Goal: Task Accomplishment & Management: Use online tool/utility

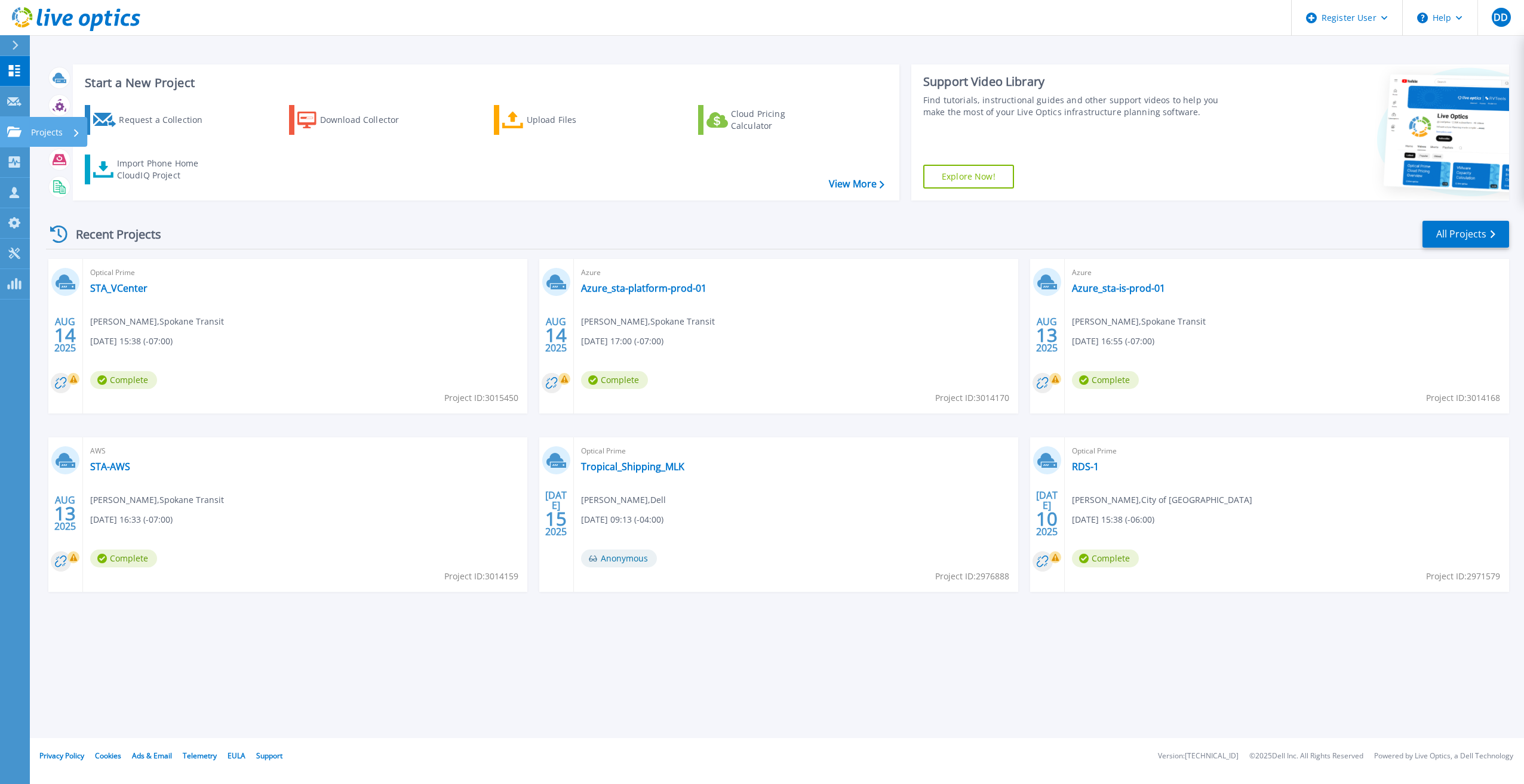
click at [15, 128] on icon at bounding box center [14, 131] width 15 height 10
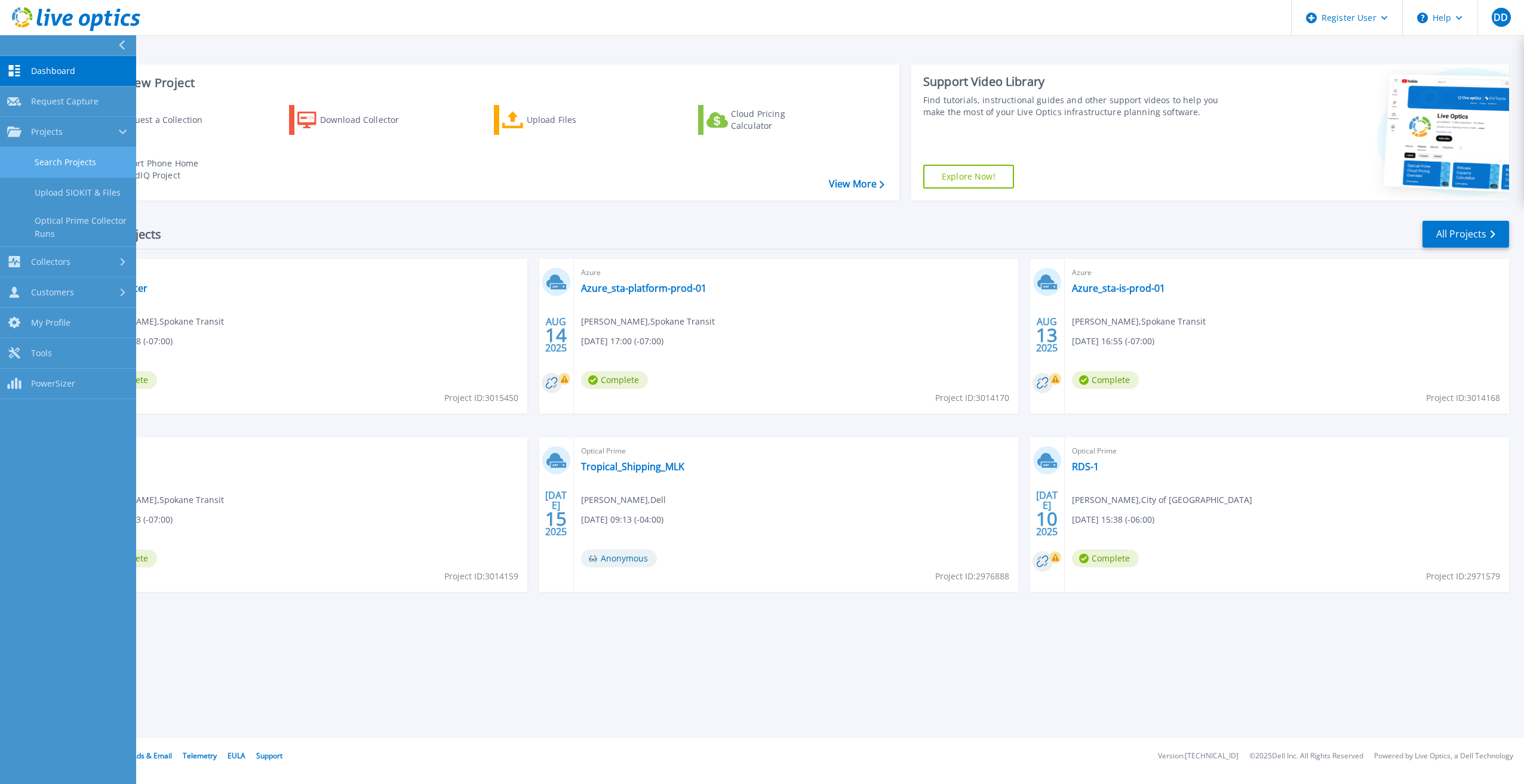
click at [92, 159] on link "Search Projects" at bounding box center [68, 162] width 136 height 30
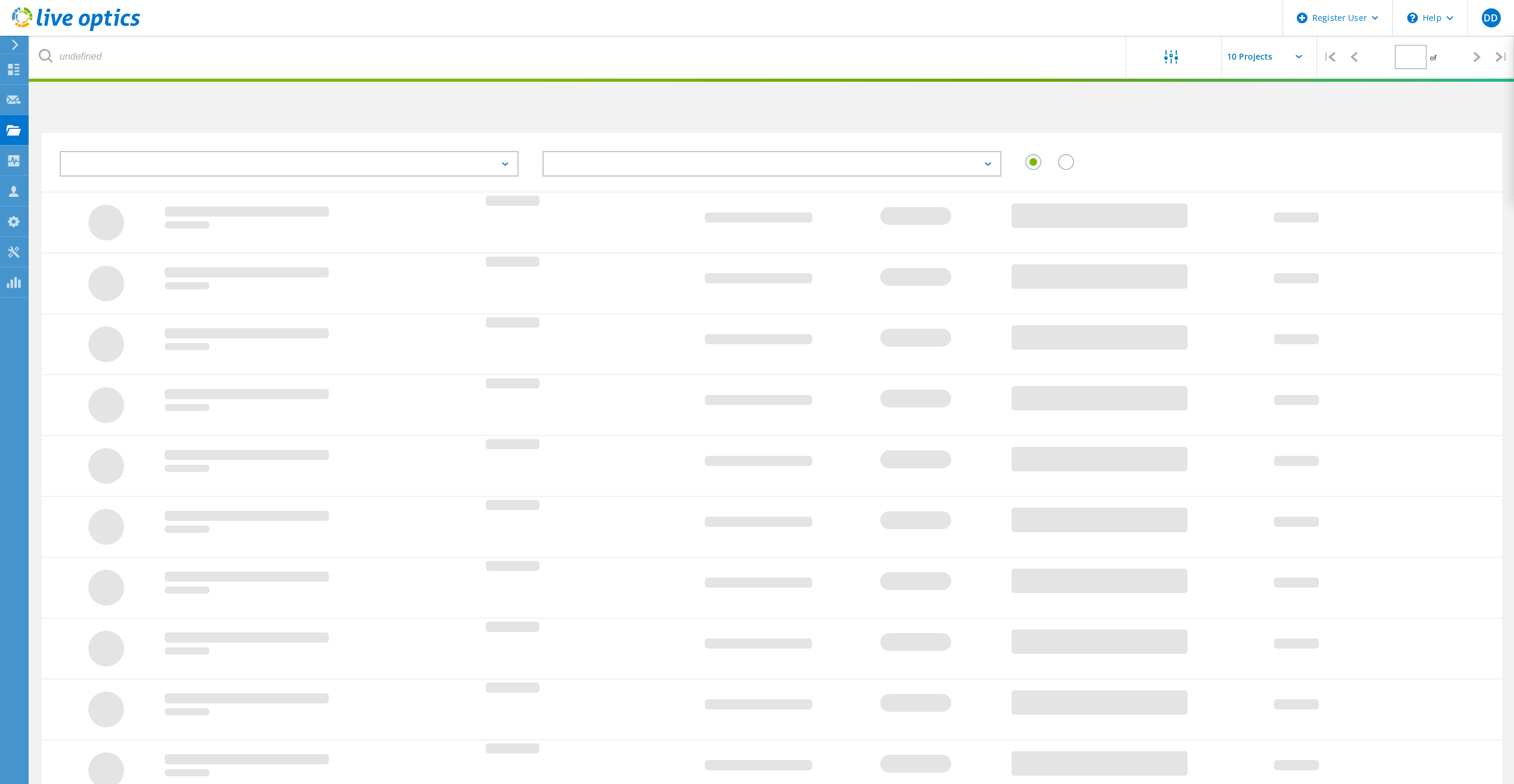
type input "1"
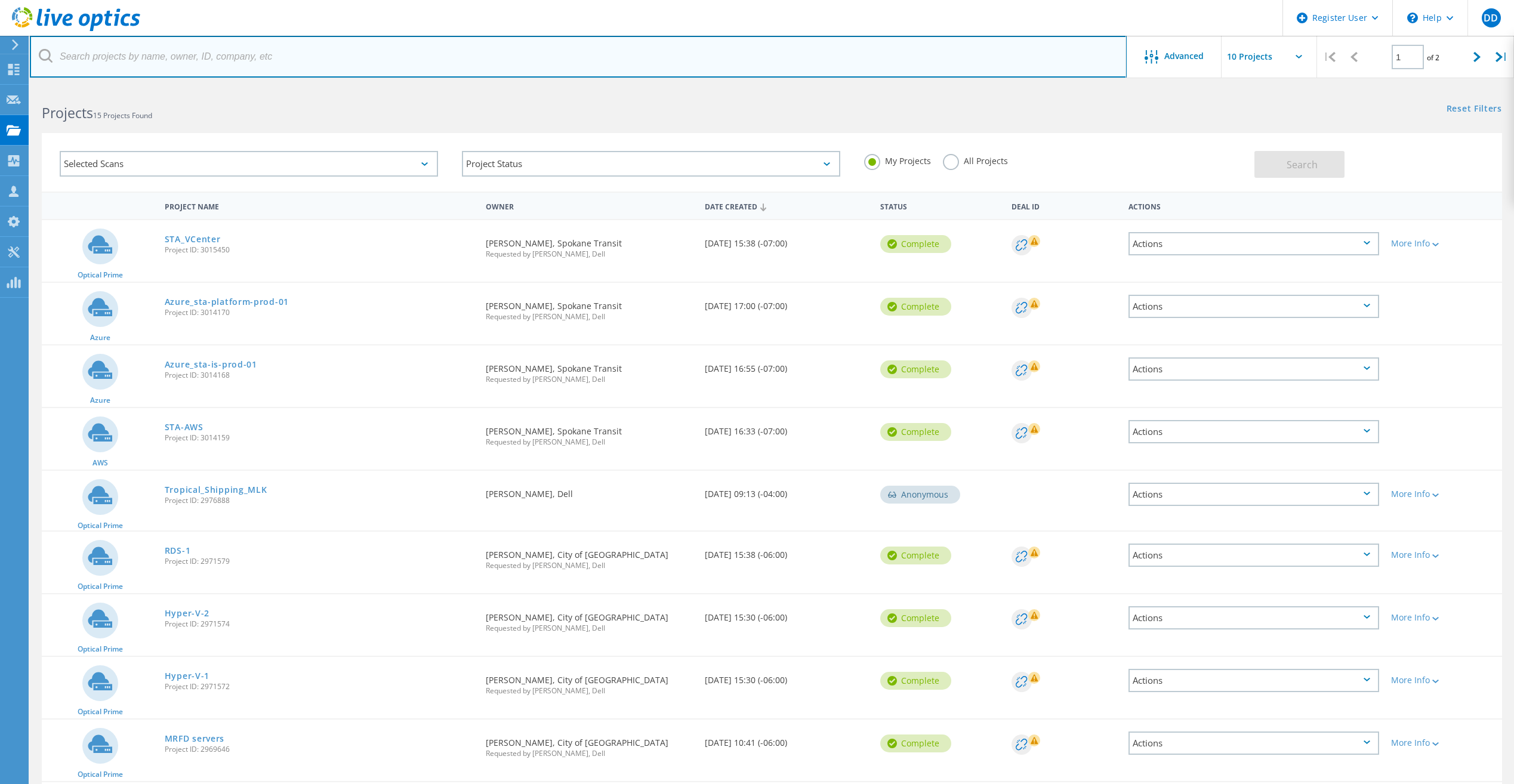
click at [233, 62] on input "text" at bounding box center [578, 56] width 1098 height 42
paste input "[PERSON_NAME] <[EMAIL_ADDRESS][DOMAIN_NAME]>"
click at [159, 55] on input "[PERSON_NAME] <[EMAIL_ADDRESS][DOMAIN_NAME]>" at bounding box center [578, 56] width 1098 height 42
click at [170, 58] on input "@[DOMAIN_NAME]>" at bounding box center [578, 56] width 1098 height 42
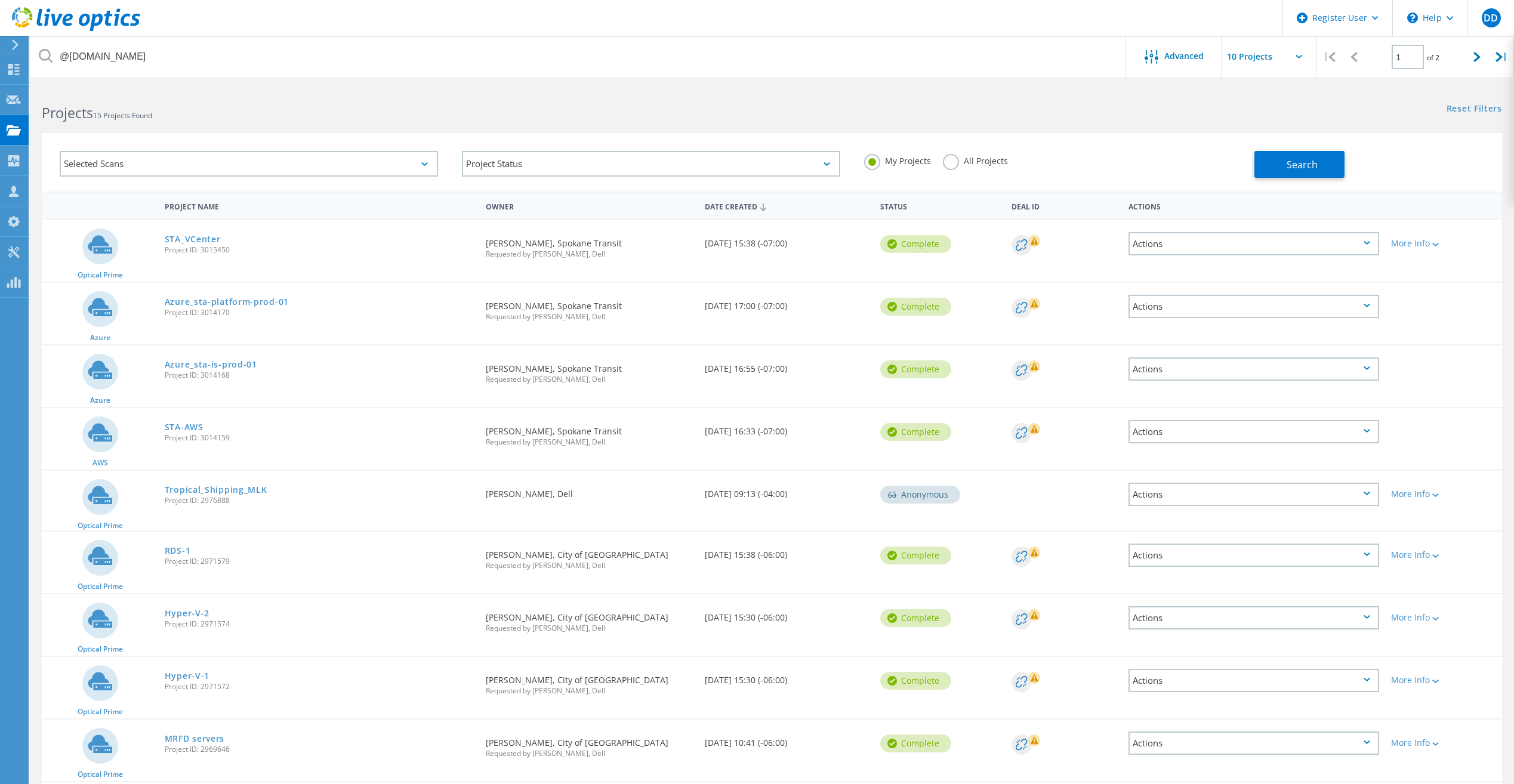
click at [945, 159] on label "All Projects" at bounding box center [975, 160] width 65 height 12
click at [0, 0] on input "All Projects" at bounding box center [0, 0] width 0 height 0
click at [1269, 175] on button "Search" at bounding box center [1300, 165] width 90 height 27
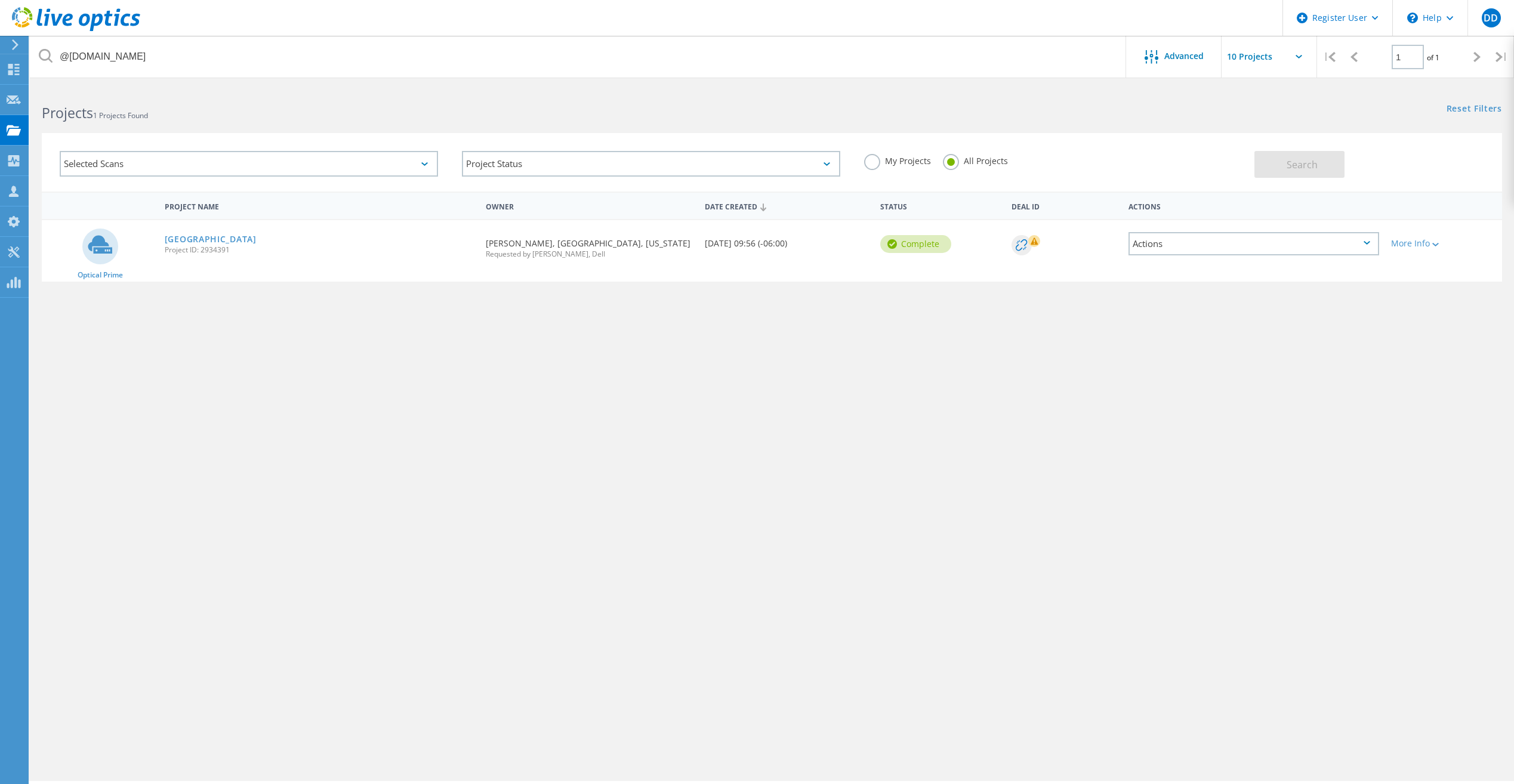
click at [621, 480] on div "Project Name Owner Date Created Status Deal Id Actions Optical Prime Flathead C…" at bounding box center [772, 346] width 1461 height 310
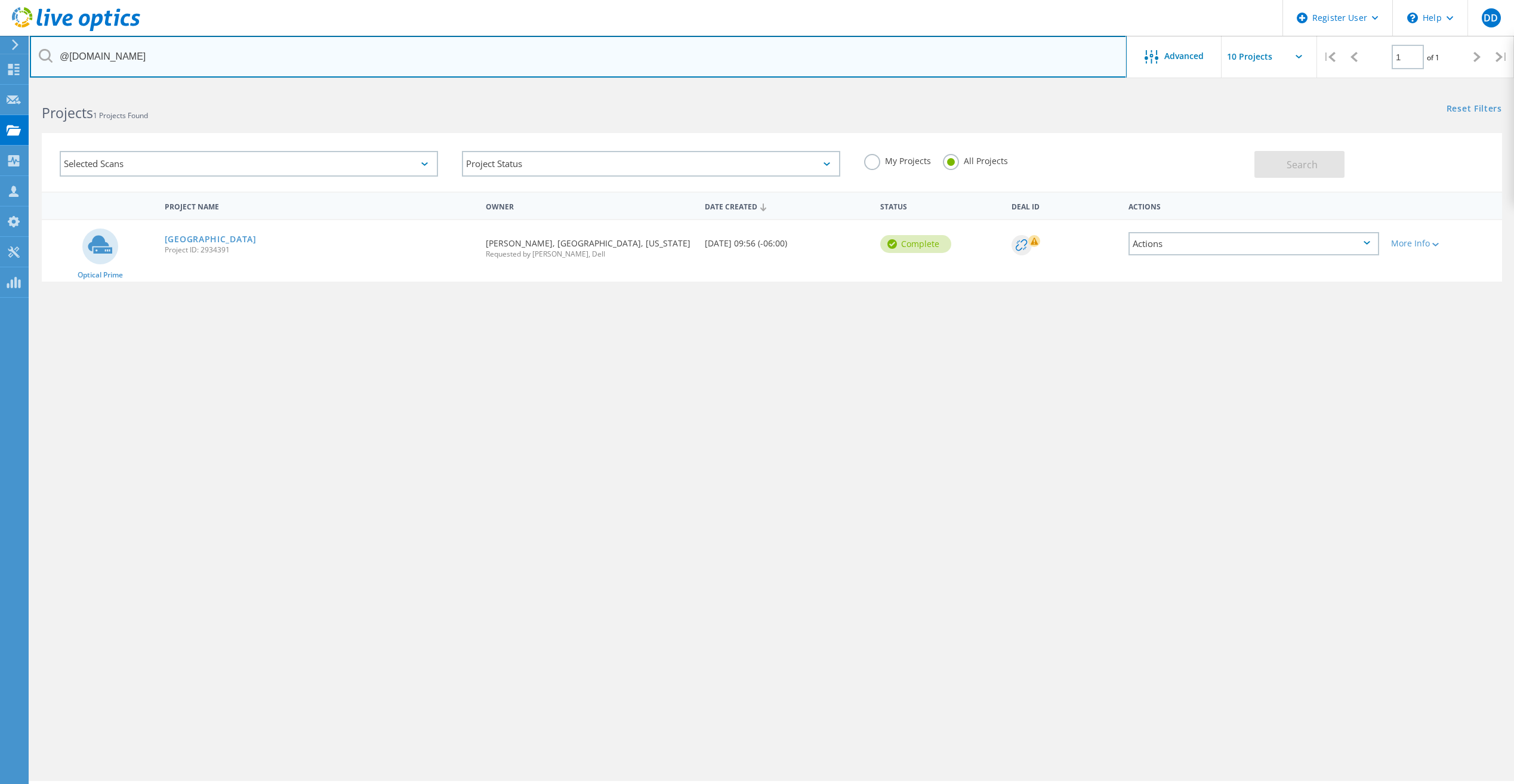
drag, startPoint x: 170, startPoint y: 57, endPoint x: 6, endPoint y: 53, distance: 164.0
click at [6, 86] on div "Register User \n Help Explore Helpful Articles Contact Support DD Dell User Dea…" at bounding box center [757, 451] width 1514 height 731
type input "[DOMAIN_NAME]@flatheadcou"
drag, startPoint x: 95, startPoint y: 55, endPoint x: 82, endPoint y: 55, distance: 13.0
click at [82, 55] on input "[DOMAIN_NAME]@flatheadcou" at bounding box center [578, 56] width 1098 height 42
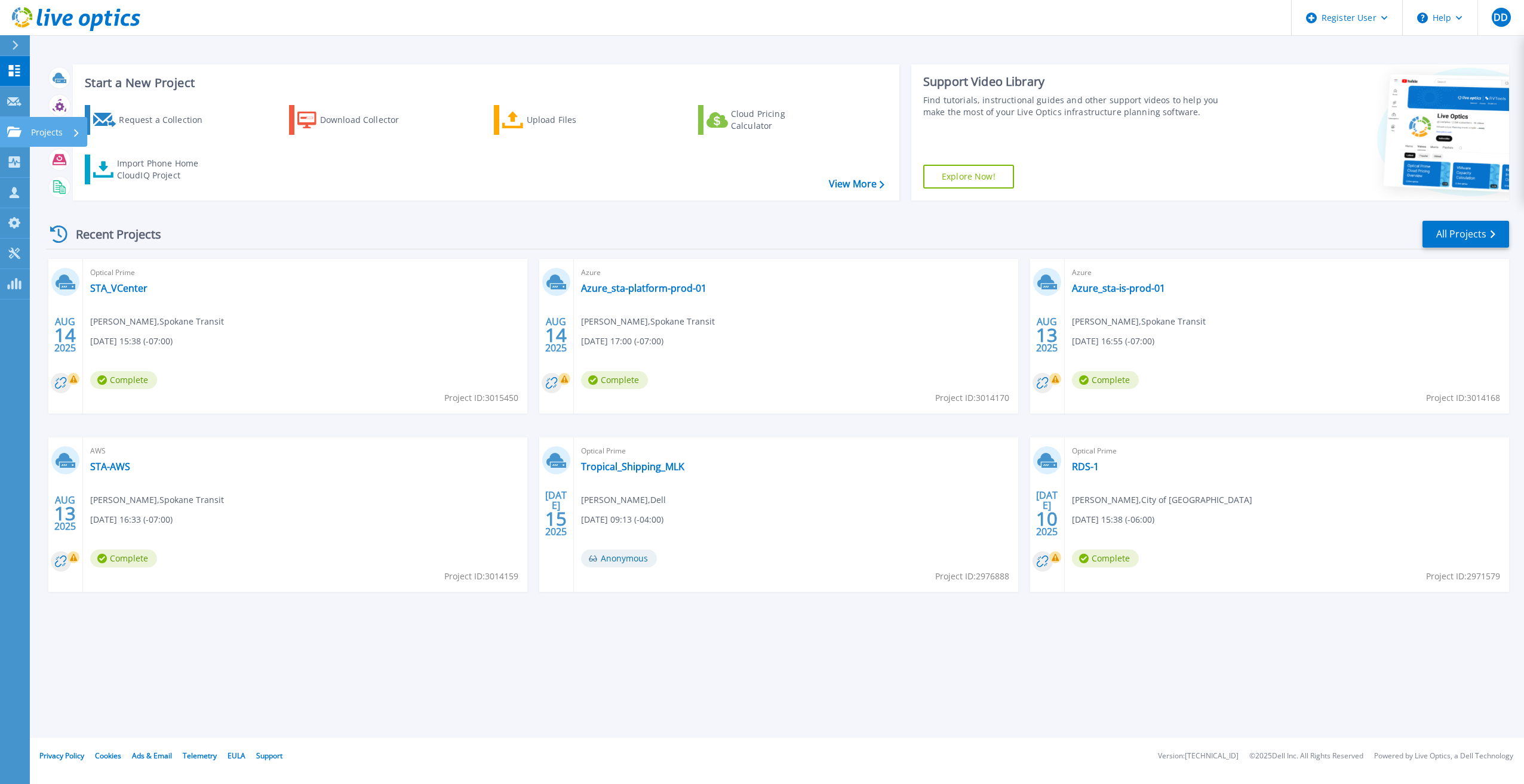
click at [10, 123] on link "Projects Projects" at bounding box center [15, 132] width 30 height 30
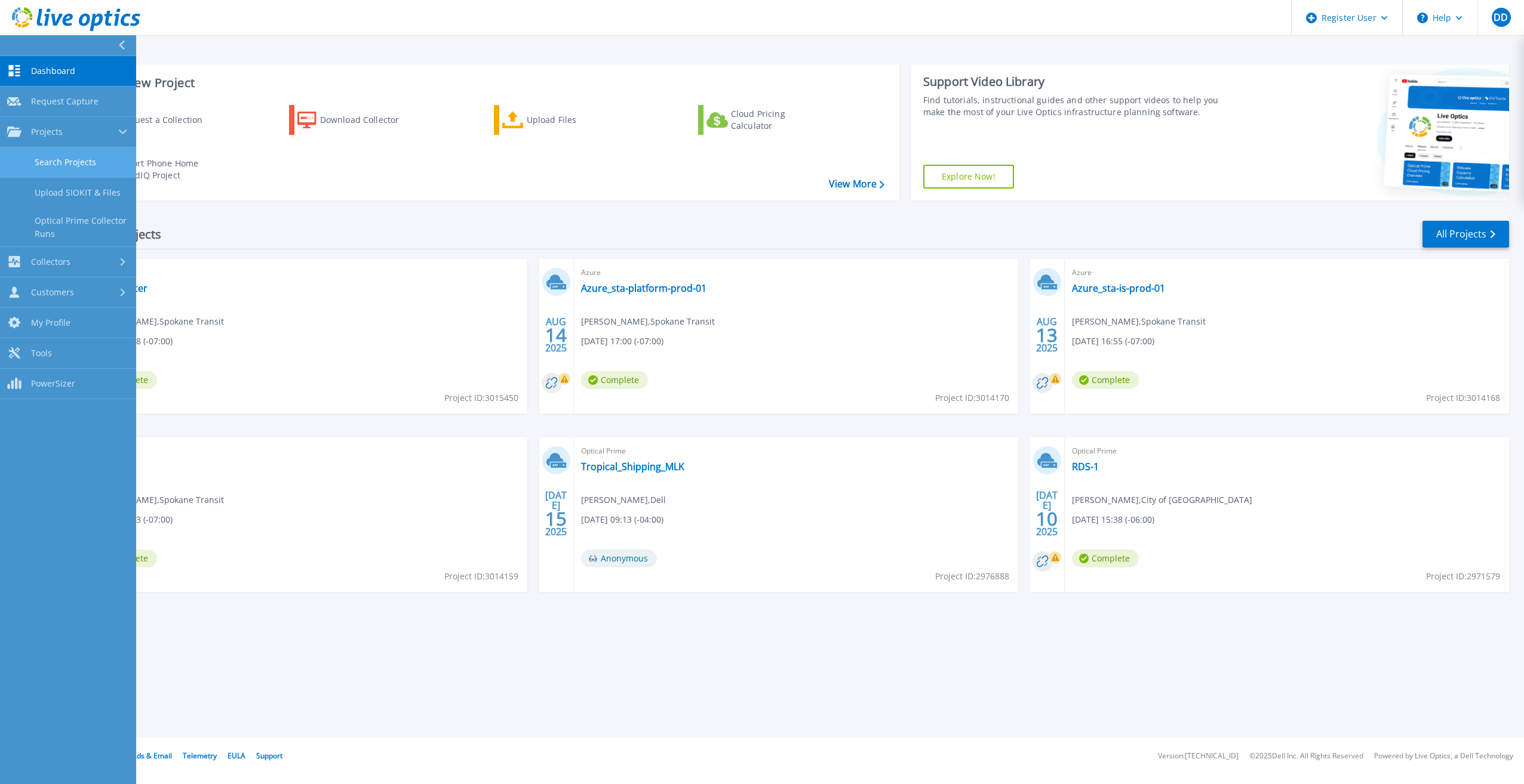
click at [65, 156] on link "Search Projects" at bounding box center [68, 162] width 136 height 30
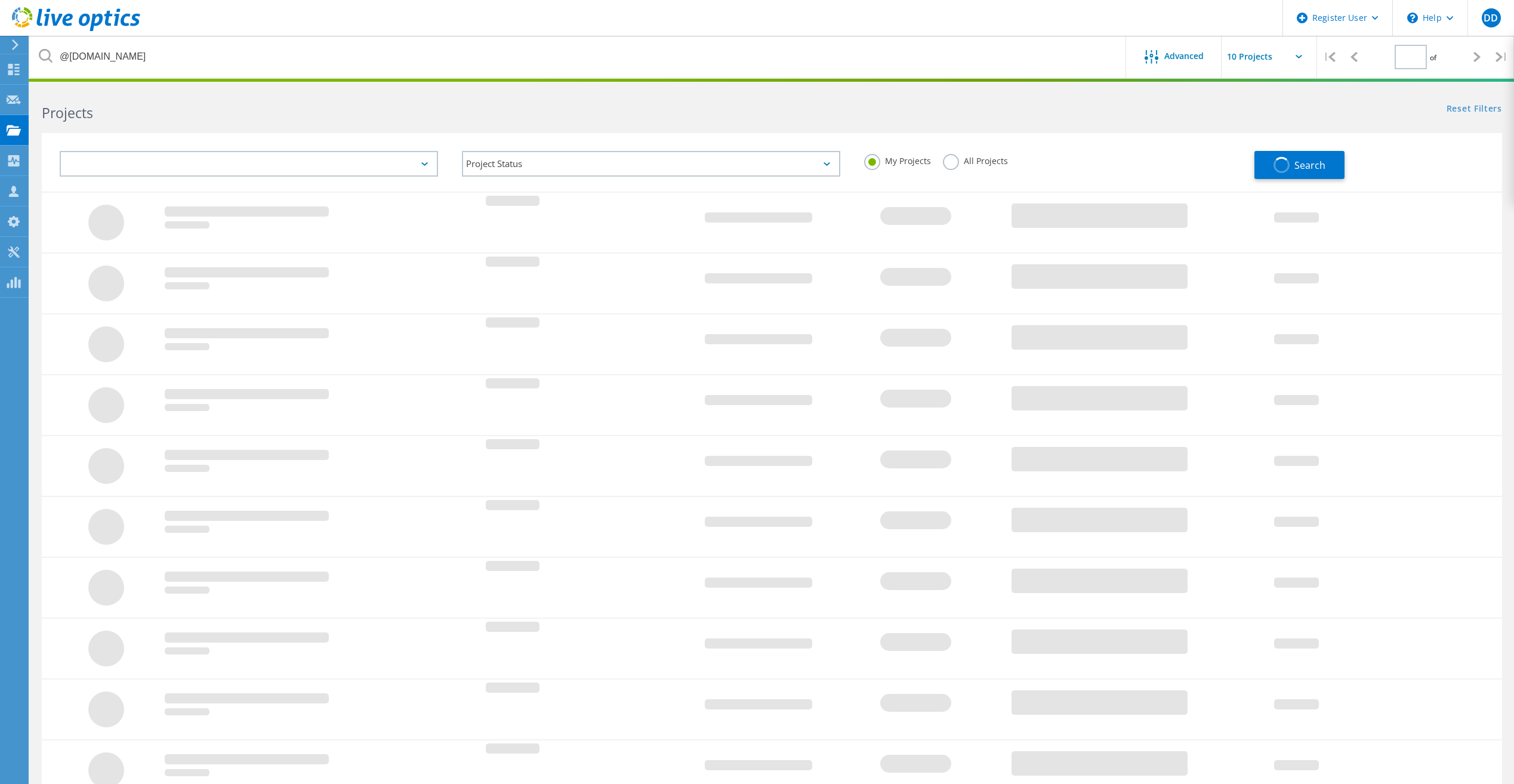
type input "1"
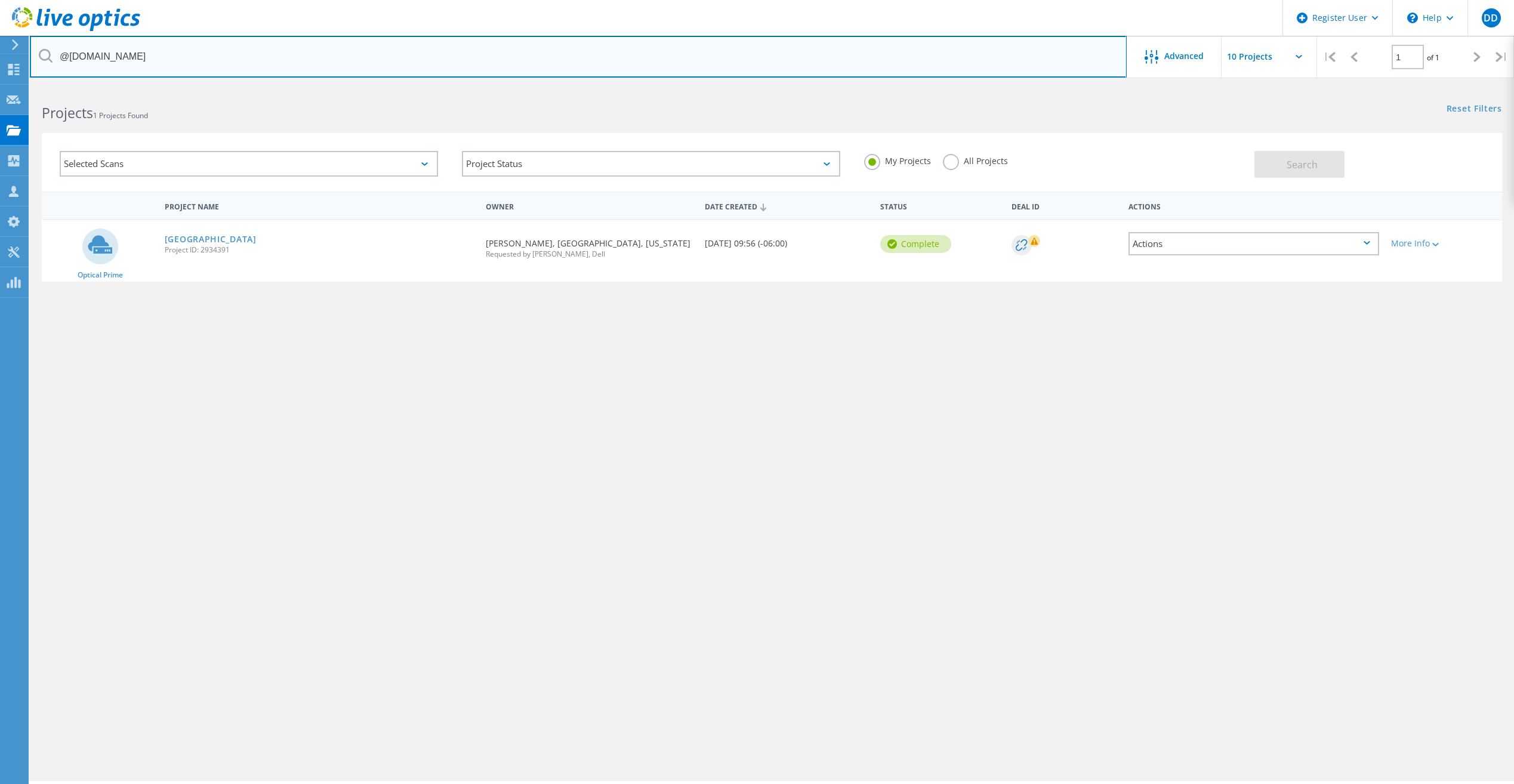
drag, startPoint x: 165, startPoint y: 60, endPoint x: 50, endPoint y: 50, distance: 115.4
click at [50, 50] on div "@[DOMAIN_NAME]" at bounding box center [578, 56] width 1097 height 42
paste input "gfps.k12.mt.us"
type input "@gfps.k12.mt.us"
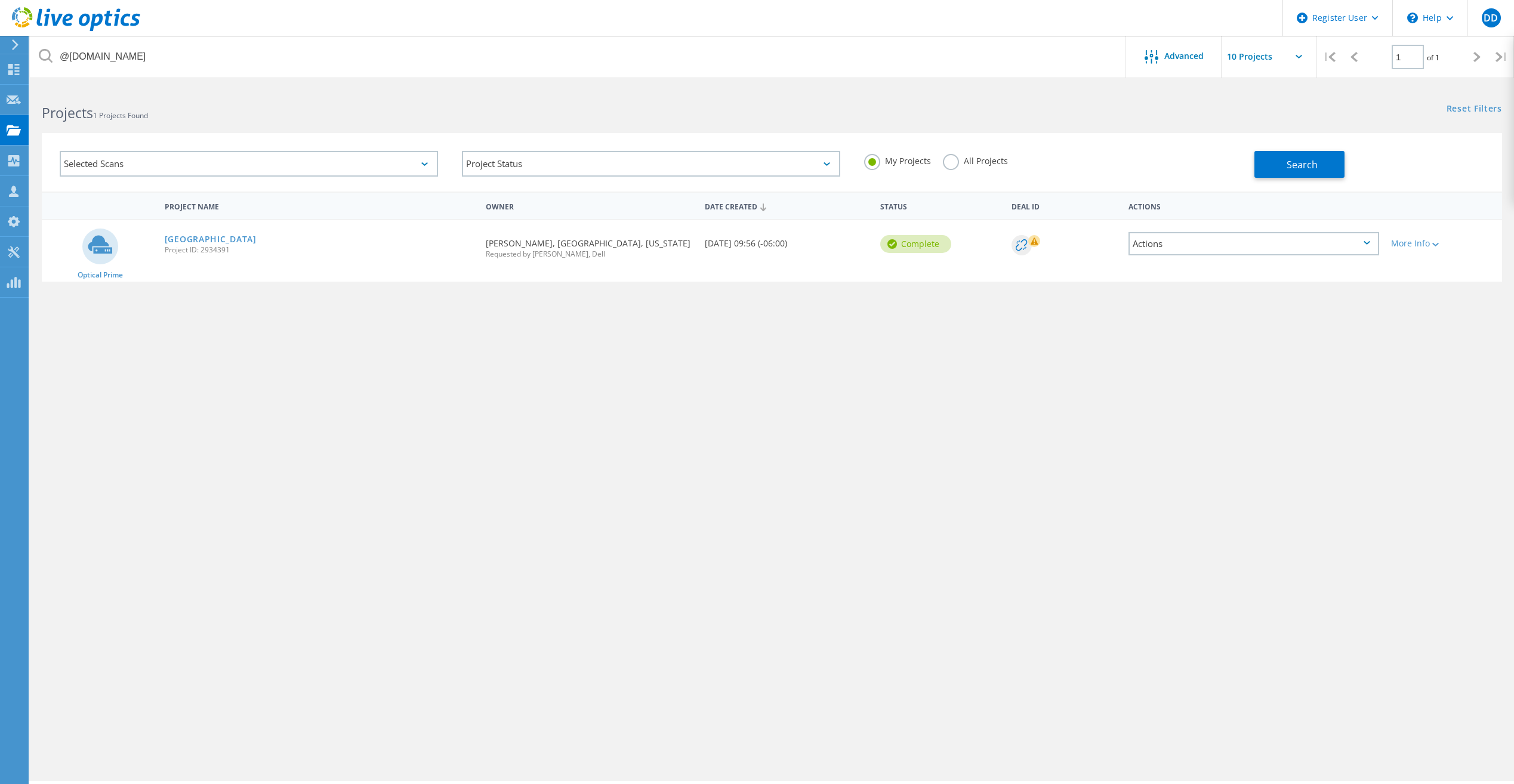
click at [954, 160] on label "All Projects" at bounding box center [975, 160] width 65 height 12
click at [0, 0] on input "All Projects" at bounding box center [0, 0] width 0 height 0
click at [1273, 156] on button "Search" at bounding box center [1300, 165] width 90 height 27
